Goal: Task Accomplishment & Management: Use online tool/utility

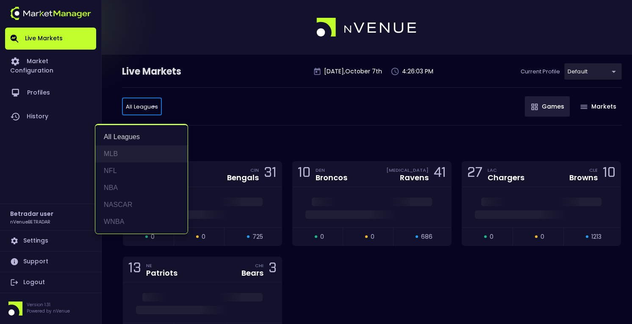
click at [131, 150] on li "MLB" at bounding box center [141, 153] width 92 height 17
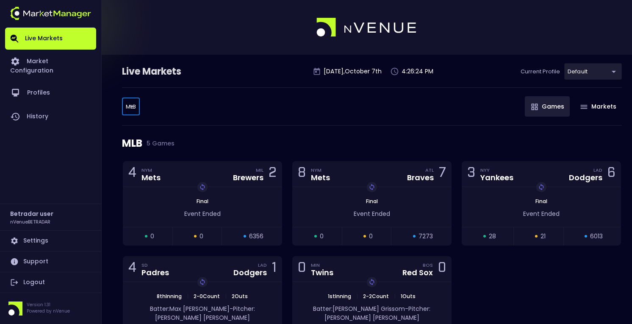
click at [132, 109] on body "Live Markets Market Configuration Profiles History Betradar user nVenueBETRADAR…" at bounding box center [316, 196] width 632 height 392
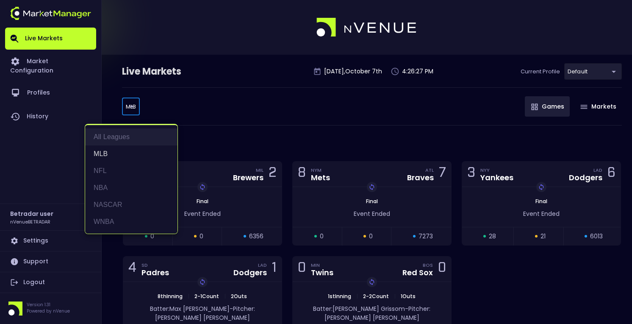
click at [133, 130] on li "All Leagues" at bounding box center [131, 136] width 92 height 17
type input "all leagues"
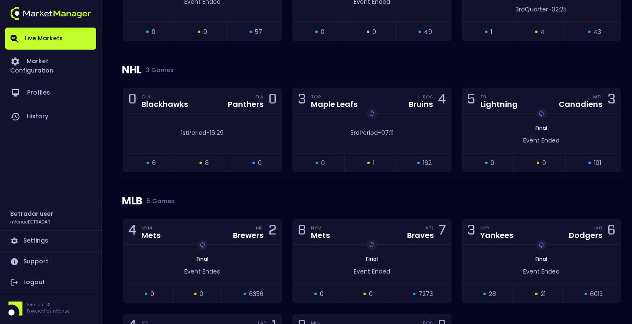
scroll to position [631, 0]
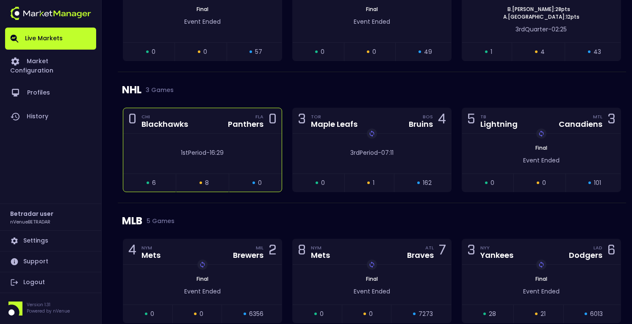
click at [221, 136] on div "1st Period - 16:29" at bounding box center [202, 154] width 159 height 40
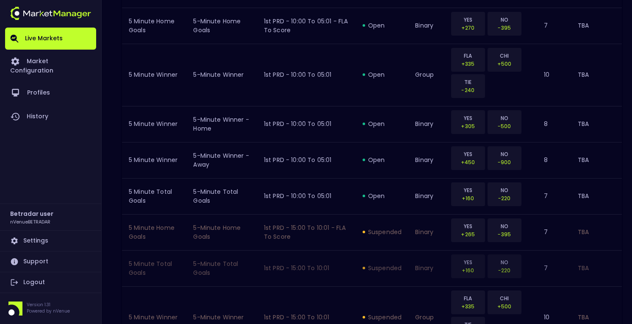
scroll to position [0, 0]
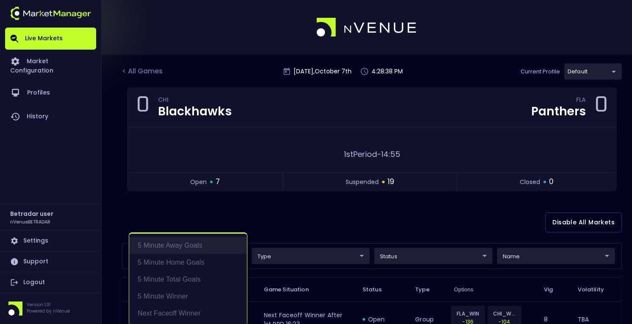
scroll to position [2, 0]
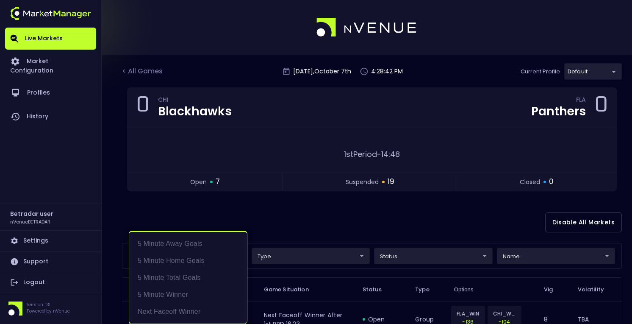
click at [303, 231] on div at bounding box center [316, 162] width 632 height 324
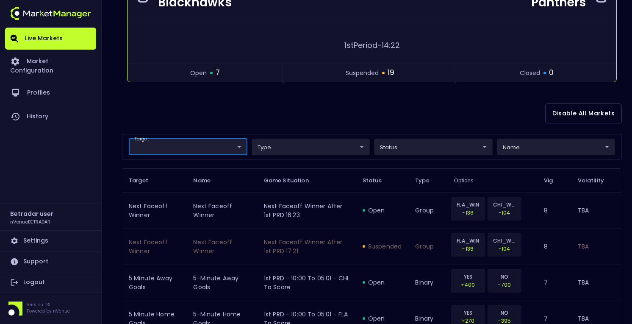
scroll to position [109, 0]
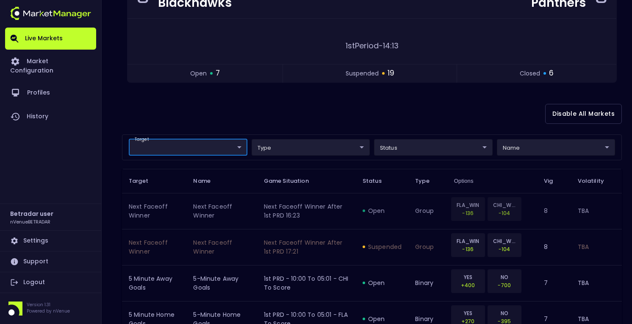
click at [473, 206] on p "FLA_WIN" at bounding box center [468, 205] width 23 height 8
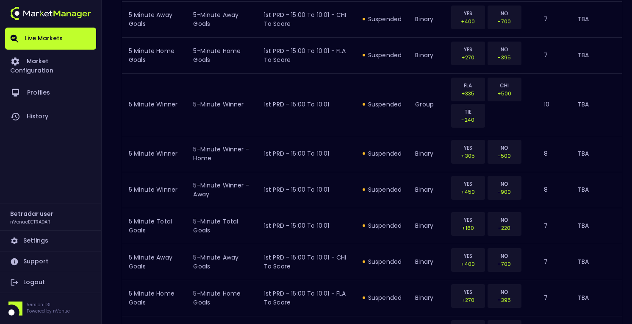
scroll to position [1026, 0]
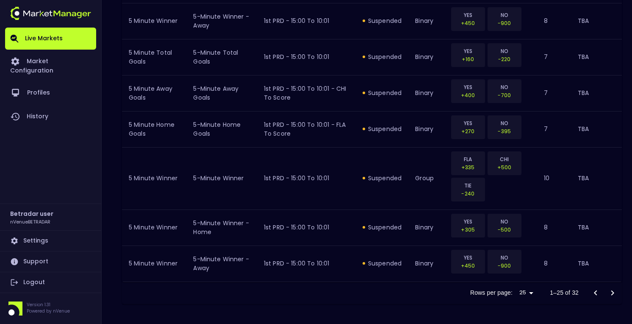
click at [617, 293] on icon "Go to next page" at bounding box center [613, 293] width 10 height 10
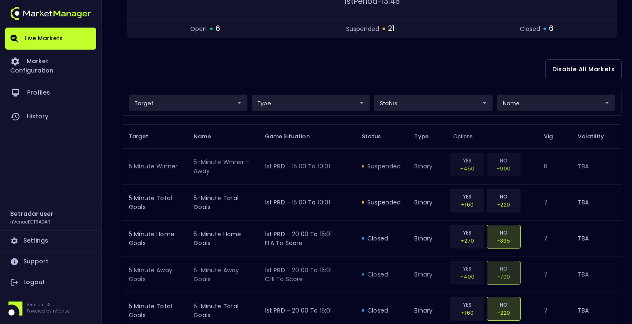
scroll to position [152, 0]
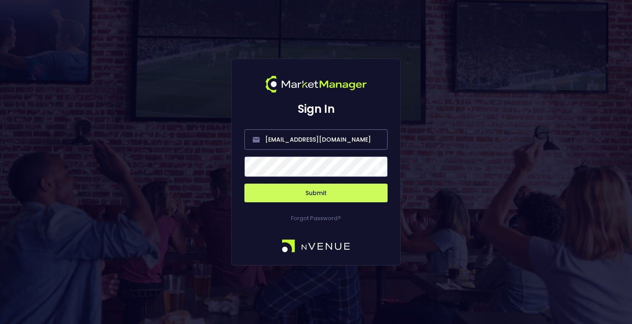
click at [312, 191] on button "Submit" at bounding box center [316, 193] width 143 height 19
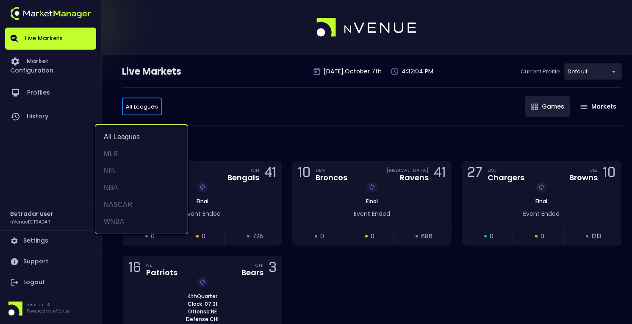
click at [125, 151] on li "MLB" at bounding box center [141, 153] width 92 height 17
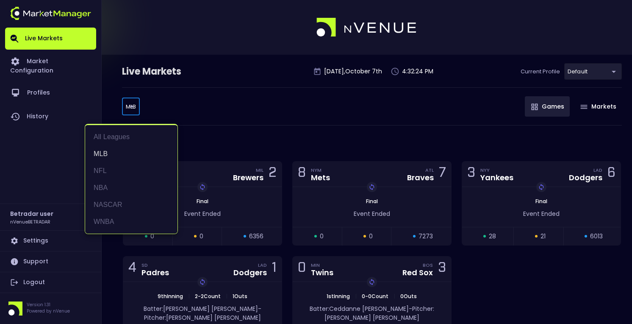
click at [137, 106] on body "Live Markets Market Configuration Profiles History Betradar user nVenueBETRADAR…" at bounding box center [316, 196] width 632 height 392
click at [112, 141] on li "All Leagues" at bounding box center [131, 136] width 92 height 17
type input "all leagues"
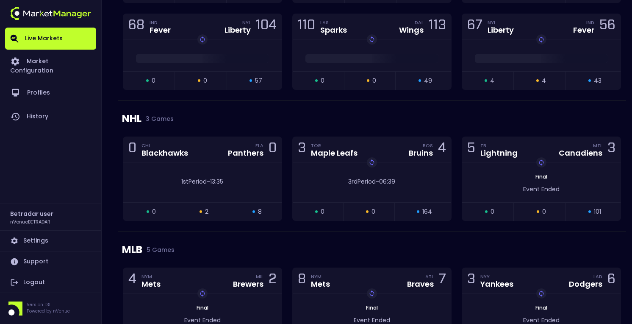
scroll to position [612, 0]
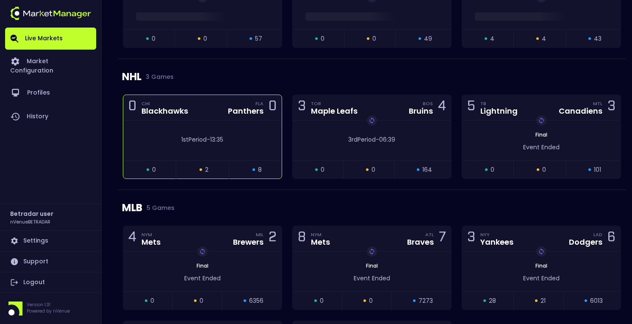
click at [209, 124] on div "1st Period - 13:35" at bounding box center [202, 140] width 159 height 40
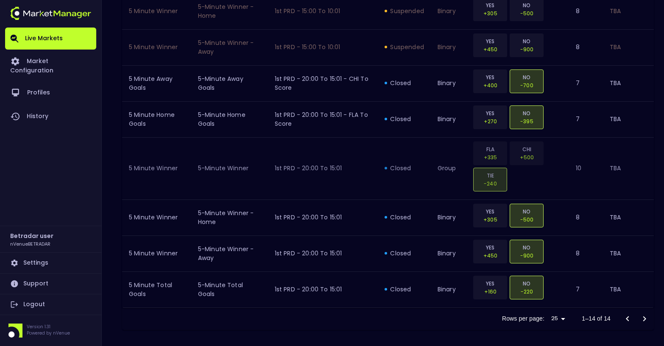
scroll to position [554, 0]
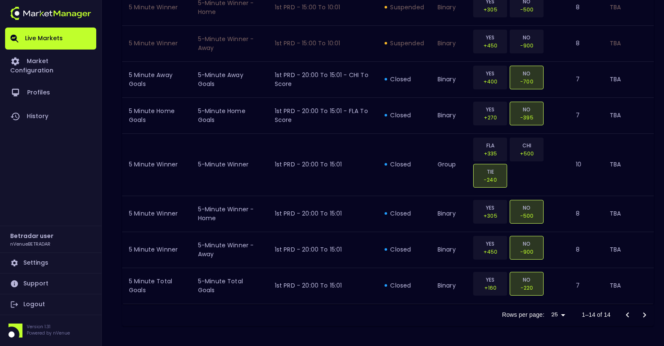
click at [632, 315] on div at bounding box center [636, 315] width 34 height 17
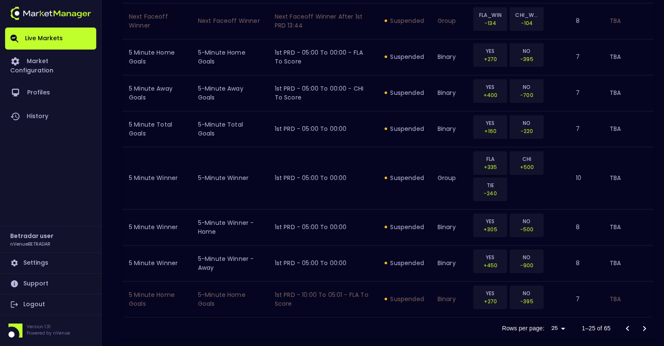
scroll to position [977, 0]
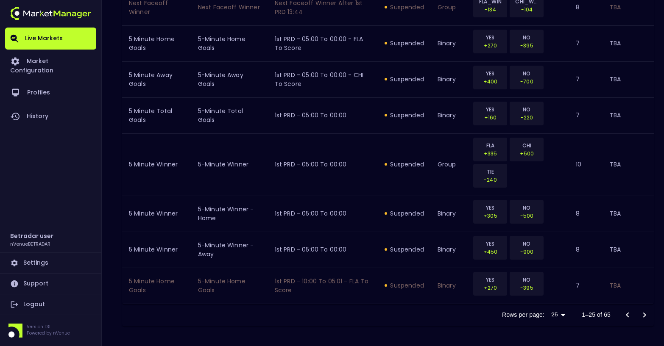
click at [632, 315] on icon "Go to next page" at bounding box center [644, 315] width 10 height 10
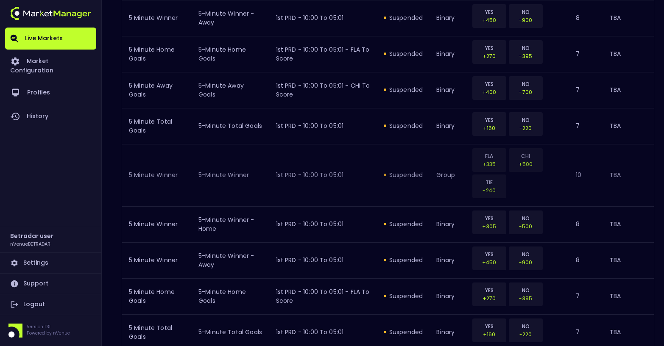
scroll to position [1003, 0]
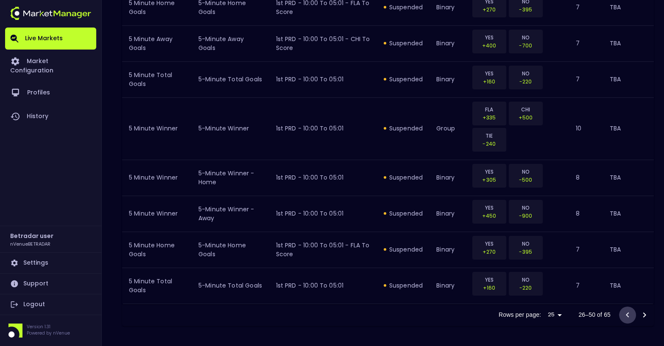
click at [627, 314] on icon "Go to previous page" at bounding box center [627, 314] width 3 height 5
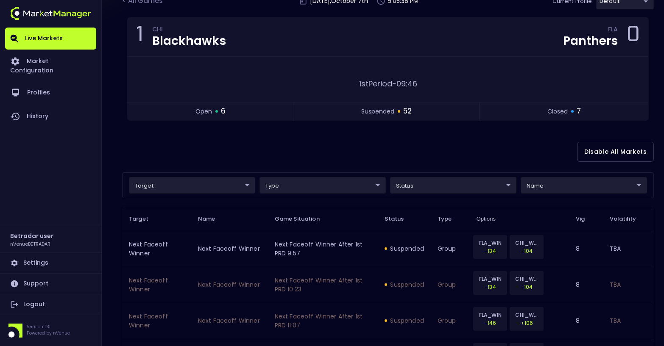
scroll to position [0, 0]
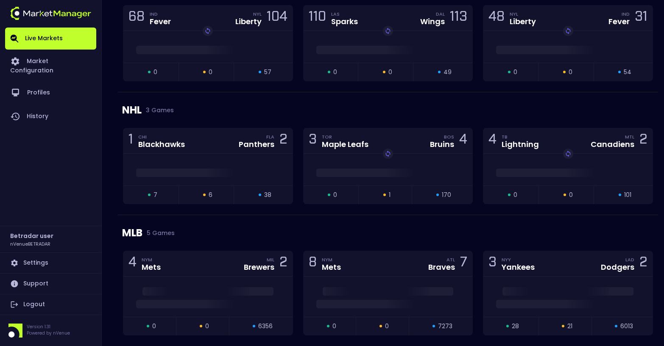
scroll to position [557, 0]
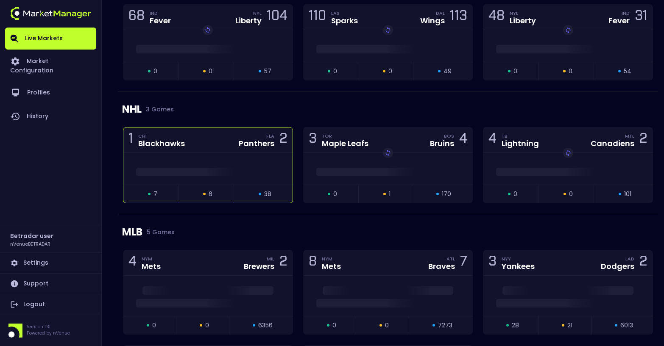
click at [232, 145] on div "1 CHI Blackhawks FLA Panthers 2" at bounding box center [207, 140] width 169 height 25
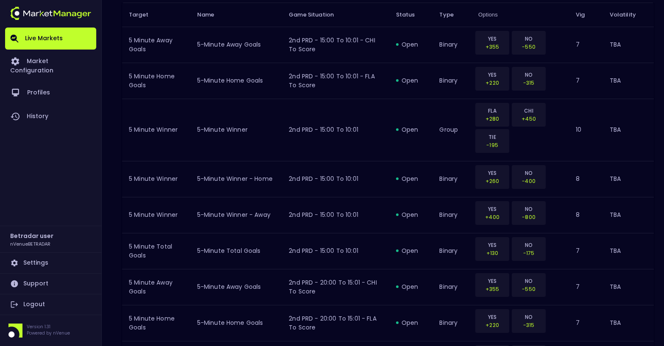
scroll to position [560, 0]
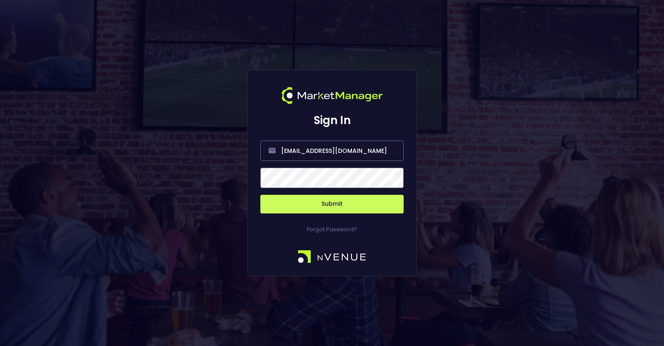
click at [341, 203] on button "Submit" at bounding box center [331, 204] width 143 height 19
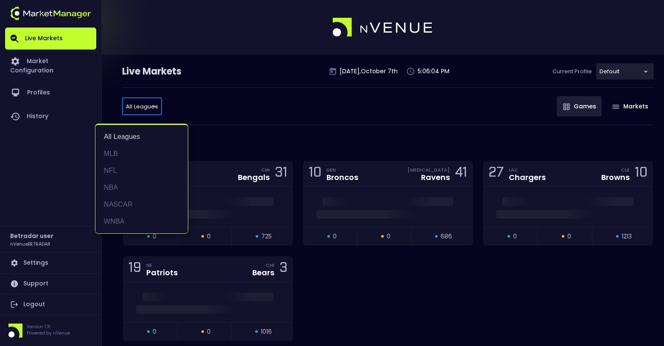
click at [42, 306] on div at bounding box center [332, 173] width 664 height 346
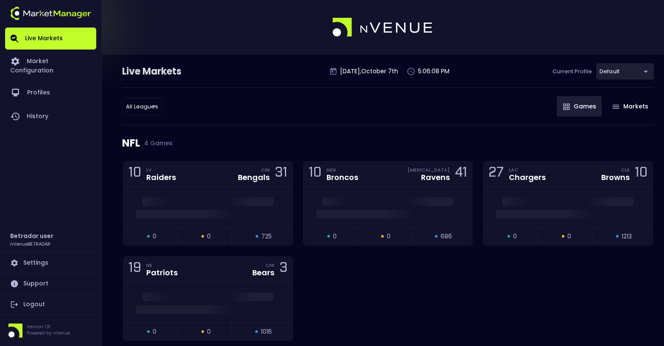
click at [38, 304] on link "Logout" at bounding box center [50, 305] width 91 height 20
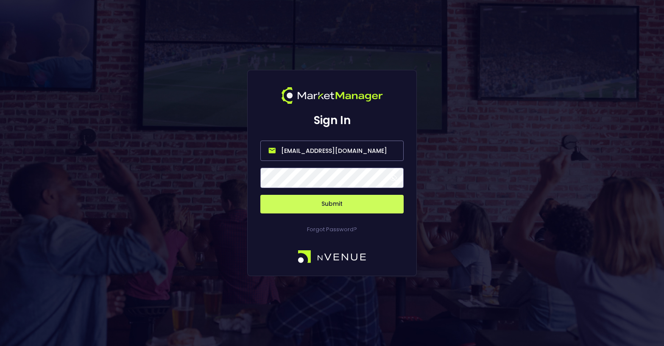
click at [314, 152] on input "[EMAIL_ADDRESS][DOMAIN_NAME]" at bounding box center [331, 151] width 143 height 20
type input "[PERSON_NAME][EMAIL_ADDRESS][DOMAIN_NAME]"
click at [326, 196] on button "Submit" at bounding box center [331, 204] width 143 height 19
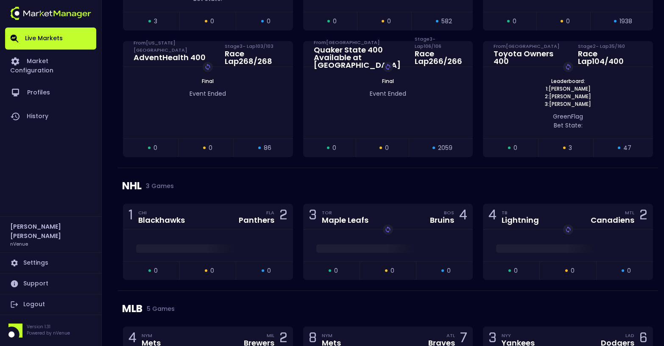
scroll to position [773, 0]
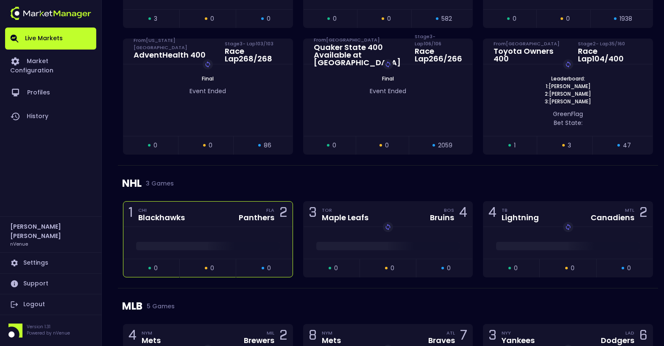
click at [204, 231] on div at bounding box center [207, 243] width 169 height 32
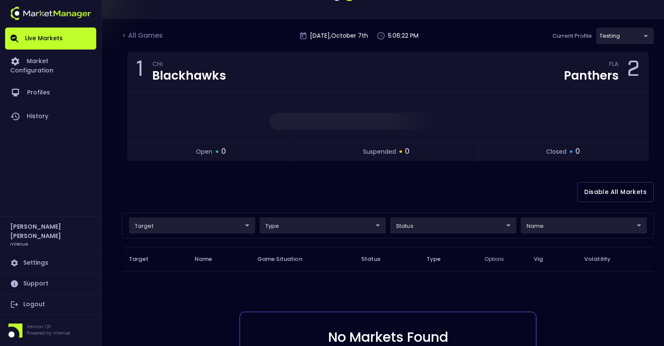
scroll to position [0, 0]
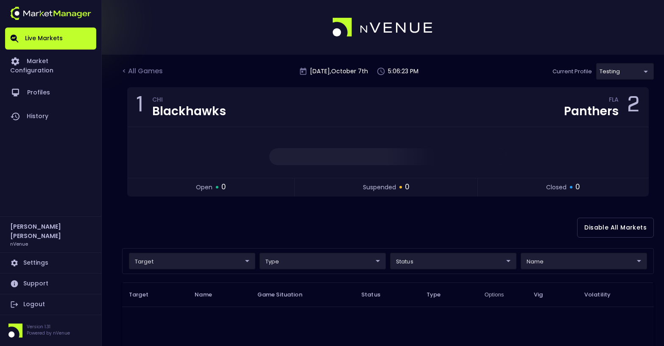
click at [615, 69] on body "Live Markets Market Configuration Profiles History [PERSON_NAME] nVenue Setting…" at bounding box center [332, 258] width 664 height 516
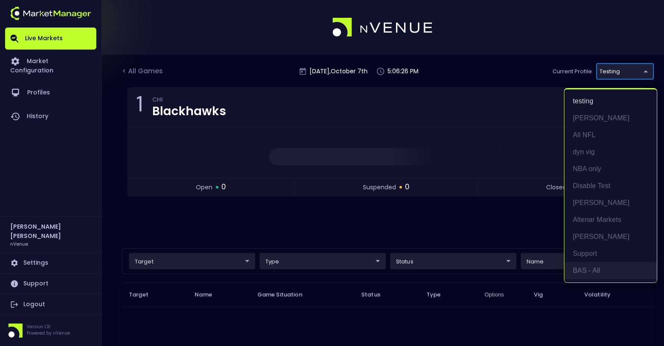
click at [590, 269] on li "BAS - All" at bounding box center [610, 270] width 92 height 17
type input "0d810fa5-e353-4d9c-b11d-31f095cae871"
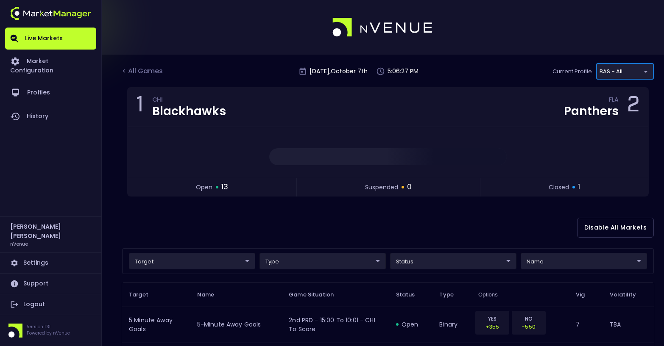
click at [326, 219] on div "Disable All Markets" at bounding box center [388, 227] width 532 height 41
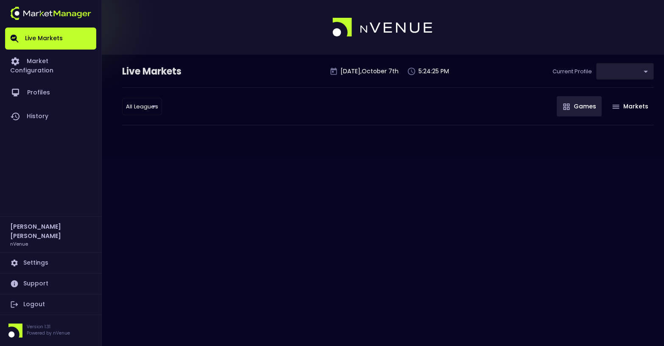
type input "0d810fa5-e353-4d9c-b11d-31f095cae871"
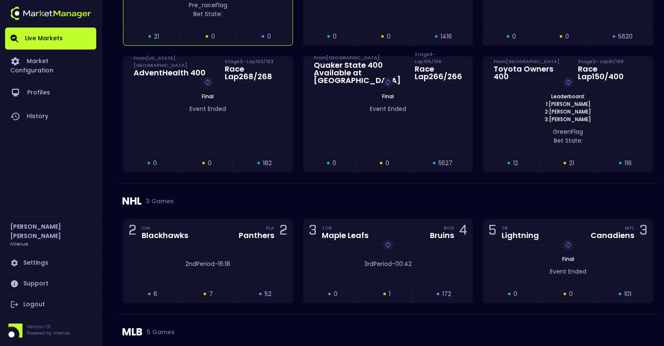
scroll to position [778, 0]
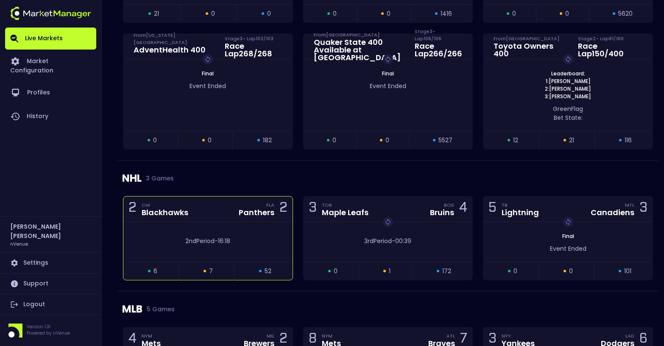
click at [209, 200] on div "2 CHI Blackhawks FLA Panthers 2" at bounding box center [207, 209] width 169 height 25
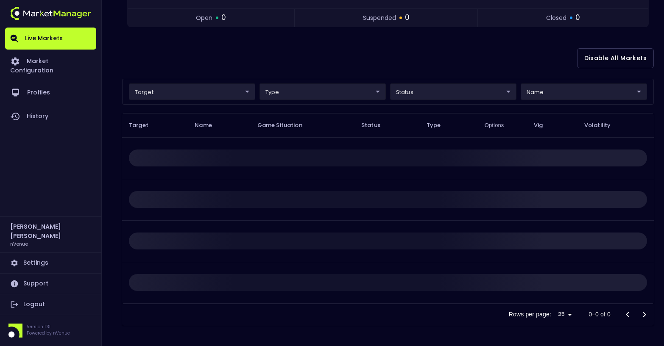
scroll to position [0, 0]
